Goal: Task Accomplishment & Management: Use online tool/utility

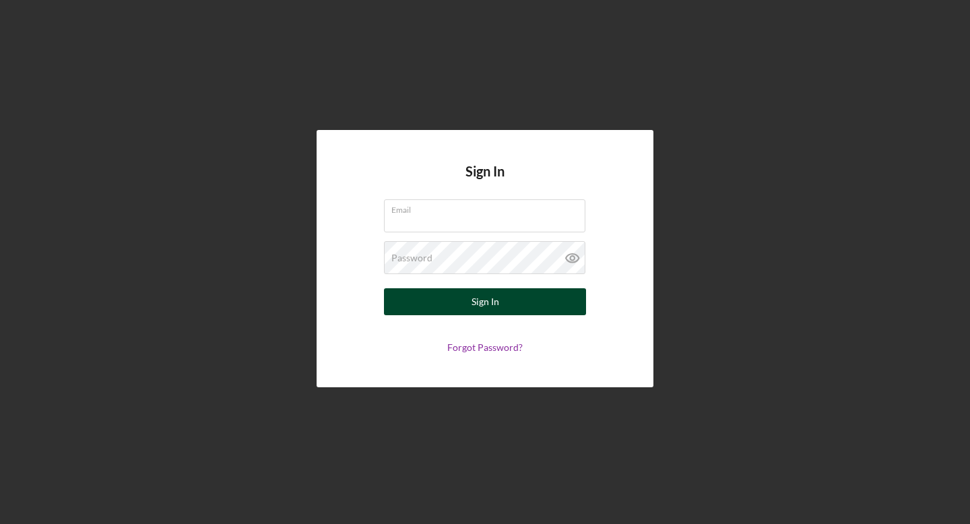
type input "[EMAIL_ADDRESS][DOMAIN_NAME]"
click at [523, 305] on button "Sign In" at bounding box center [485, 301] width 202 height 27
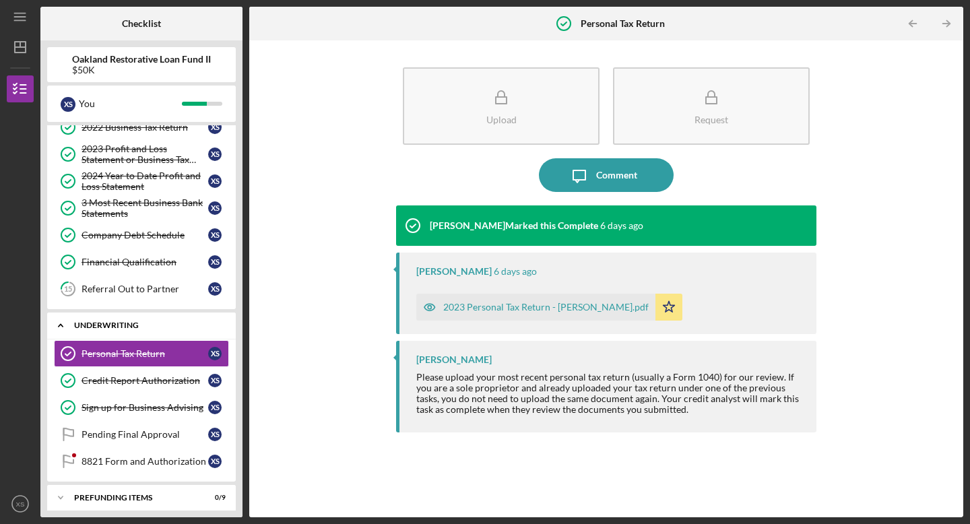
scroll to position [173, 0]
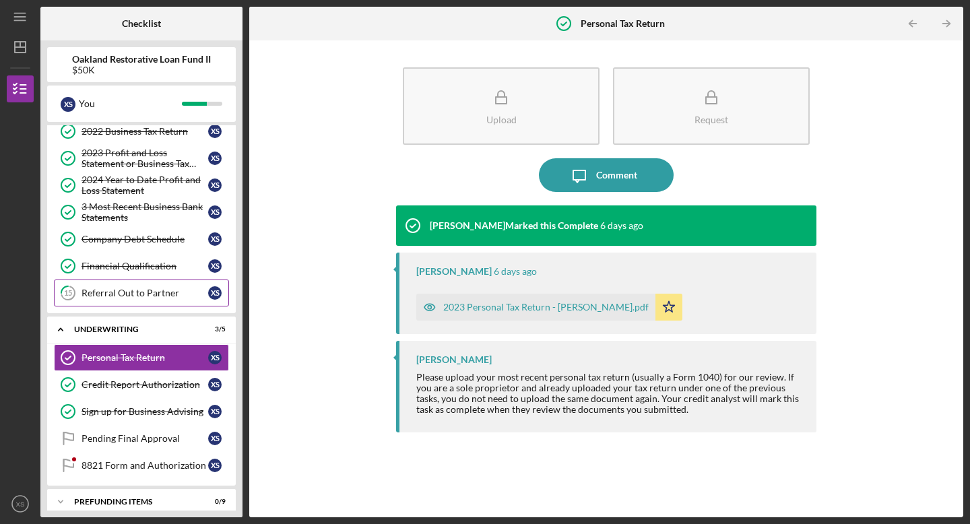
click at [172, 296] on div "Referral Out to Partner" at bounding box center [144, 293] width 127 height 11
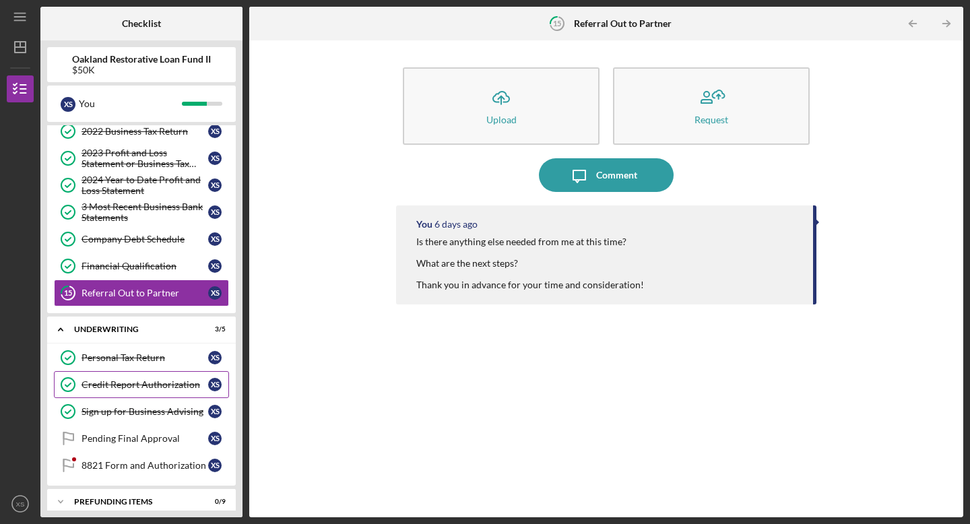
scroll to position [185, 0]
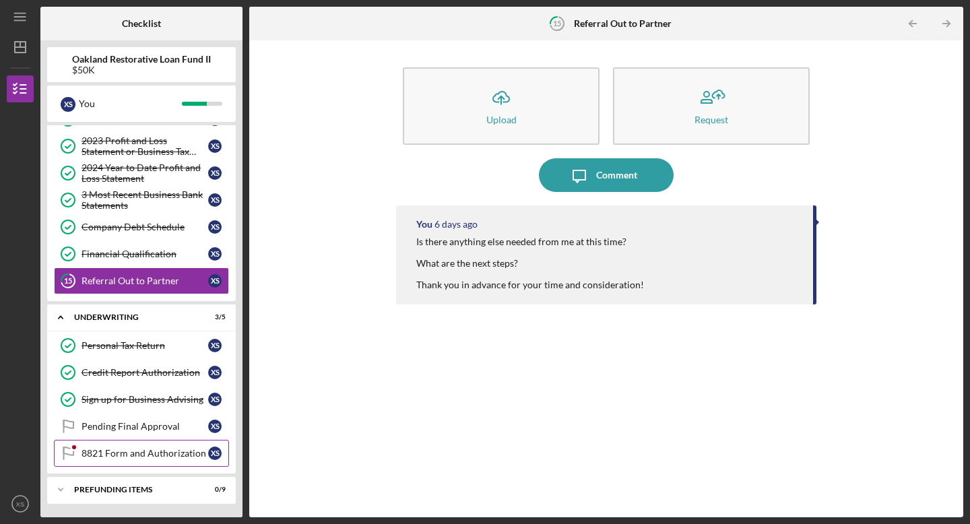
click at [152, 455] on div "8821 Form and Authorization" at bounding box center [144, 453] width 127 height 11
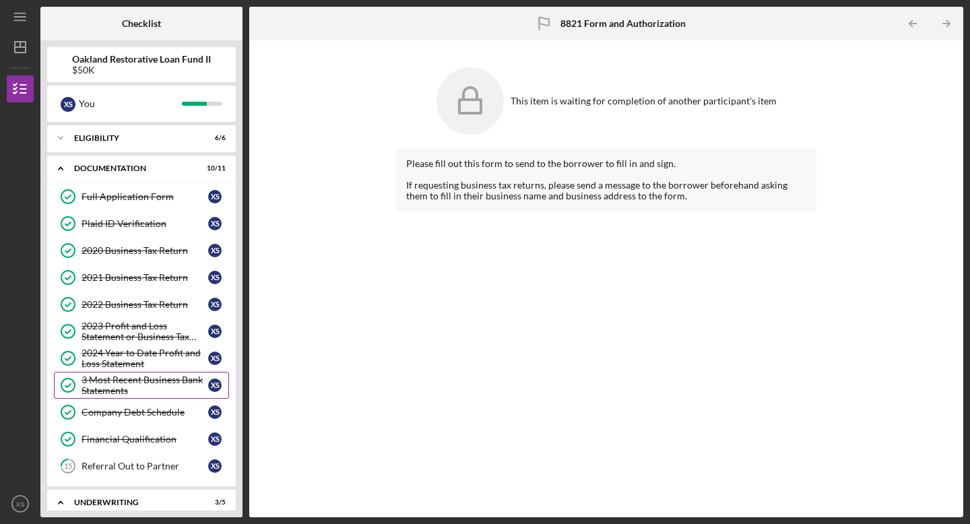
scroll to position [185, 0]
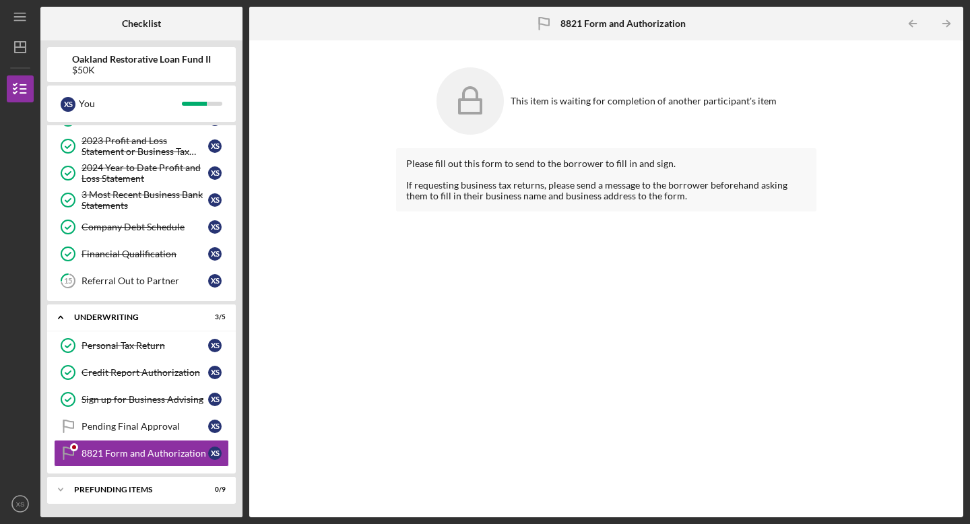
click at [480, 111] on icon at bounding box center [469, 100] width 67 height 67
click at [465, 182] on div "Please fill out this form to send to the borrower to fill in and sign. If reque…" at bounding box center [606, 179] width 400 height 43
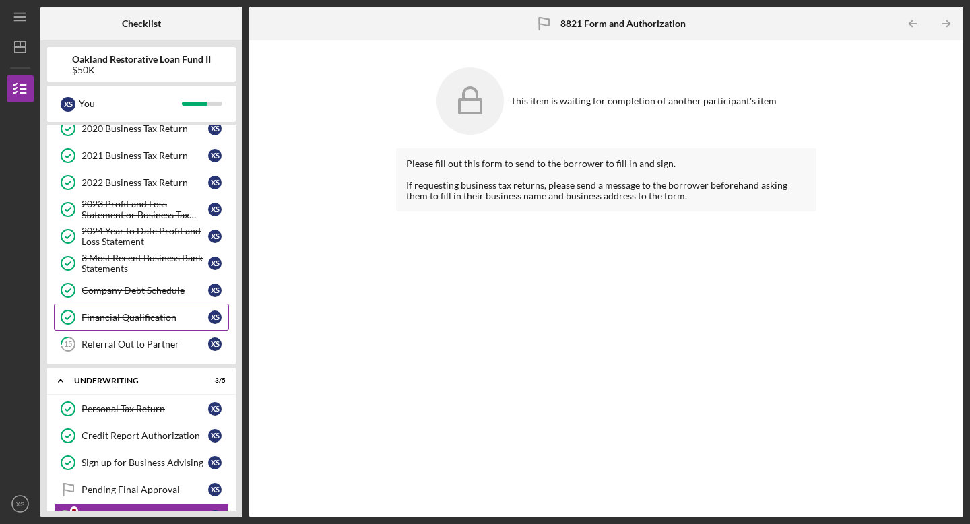
scroll to position [0, 0]
